Goal: Task Accomplishment & Management: Manage account settings

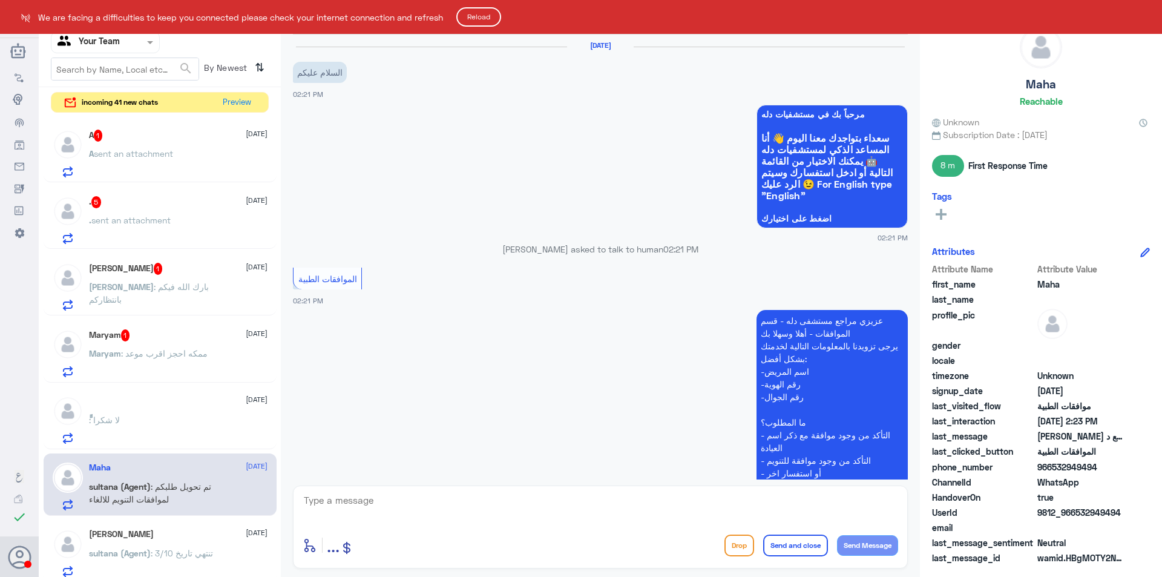
scroll to position [357, 0]
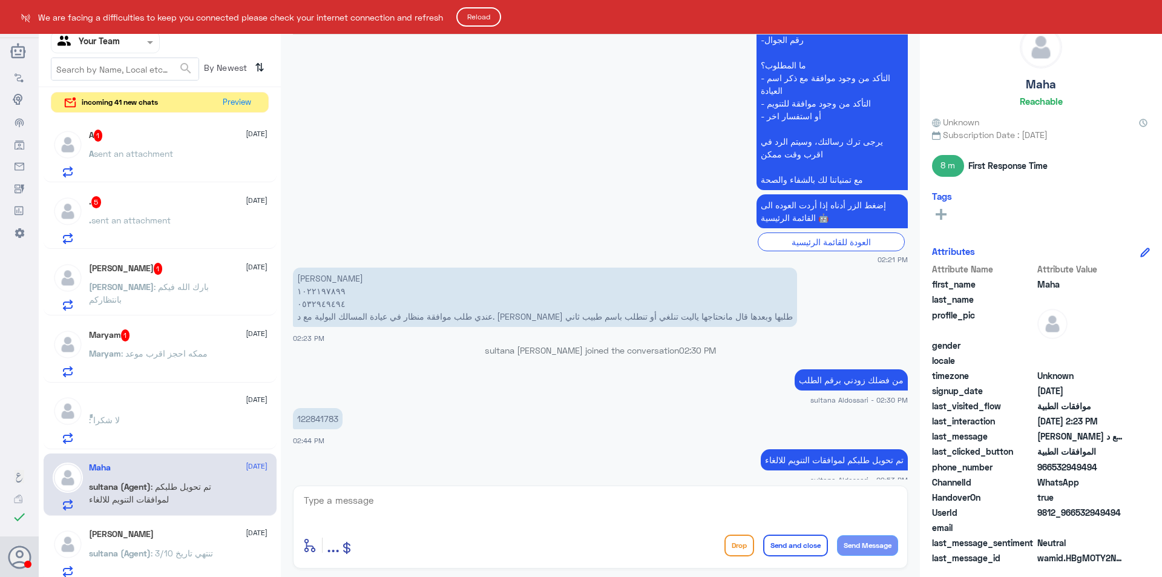
click at [485, 11] on button "Reload" at bounding box center [478, 16] width 45 height 19
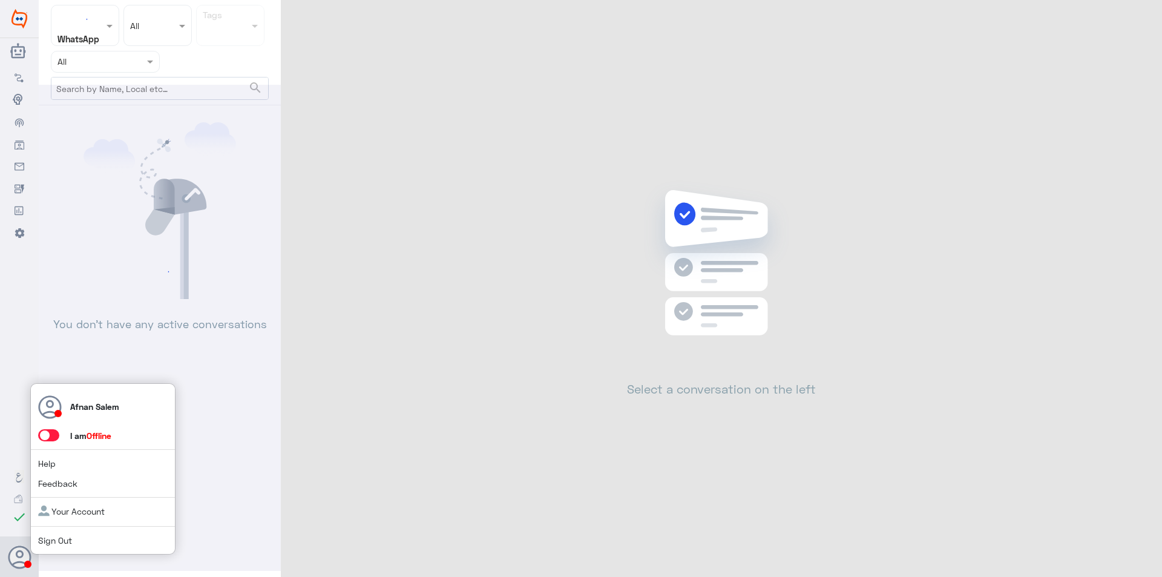
click at [57, 538] on link "Sign Out" at bounding box center [55, 540] width 34 height 10
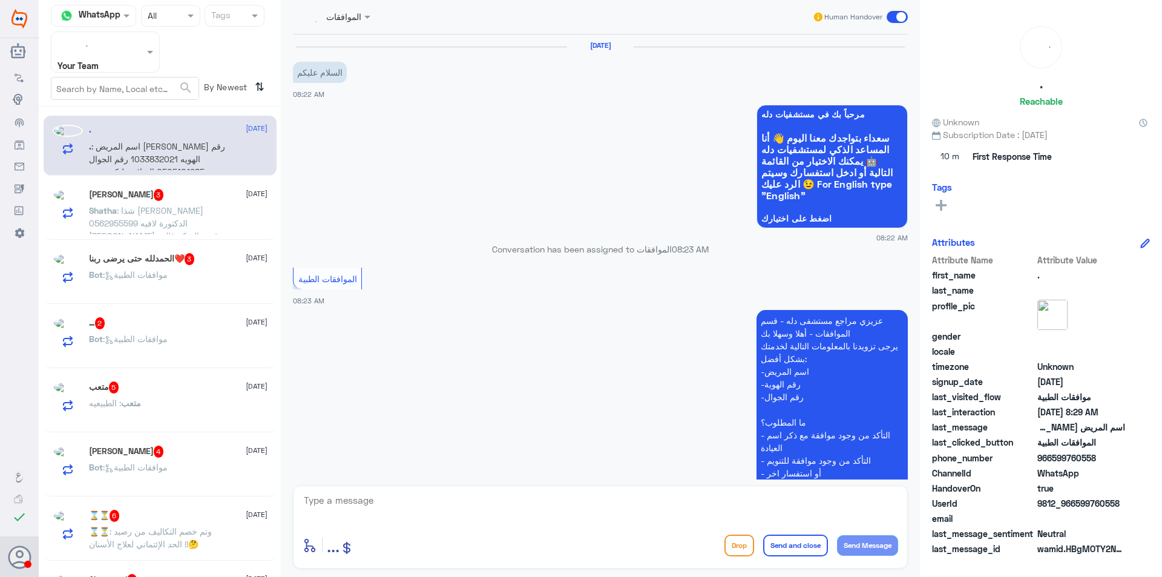
scroll to position [278, 0]
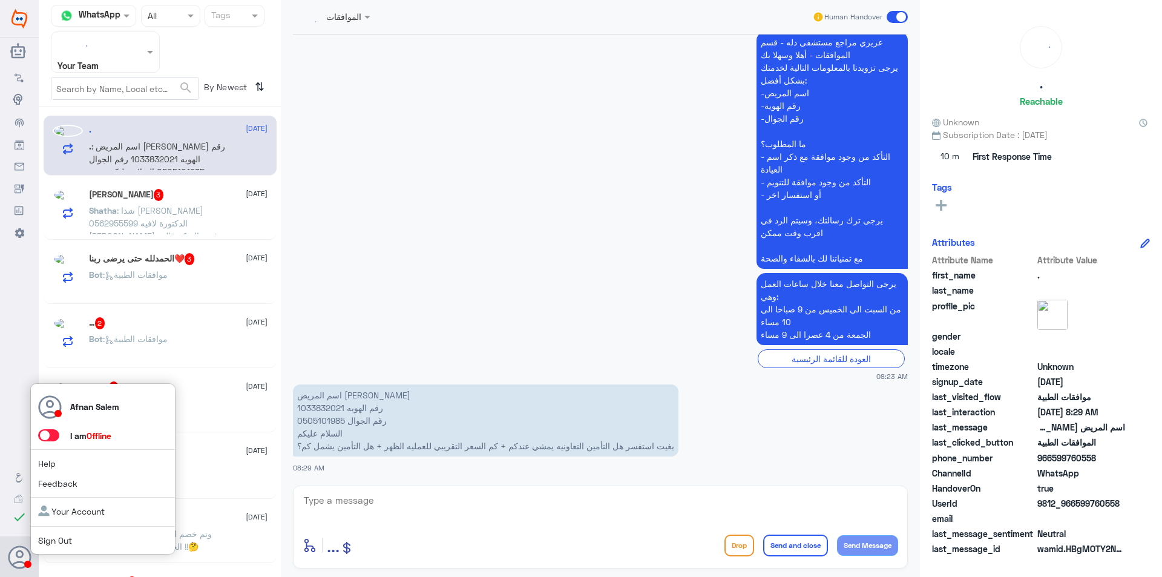
click at [50, 542] on link "Sign Out" at bounding box center [55, 540] width 34 height 10
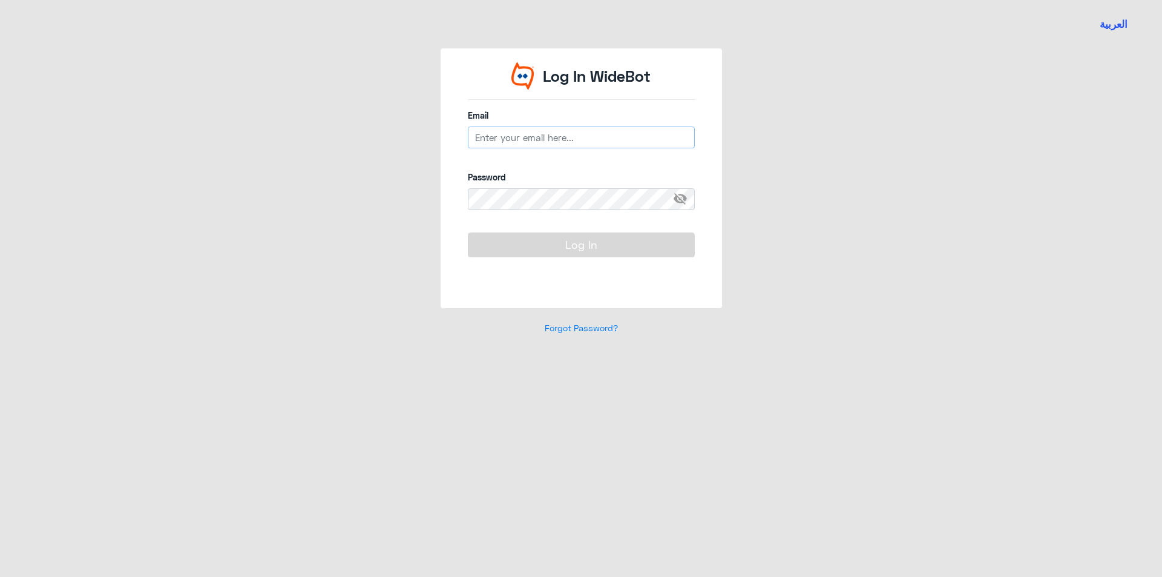
type input "a_salmutairi@dallah-hospital.com"
